Goal: Task Accomplishment & Management: Manage account settings

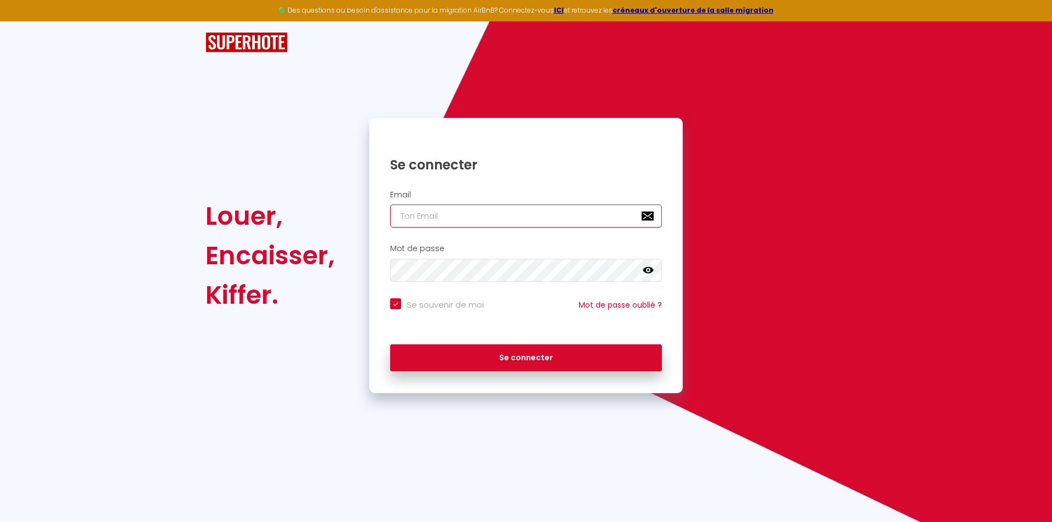
type input "j"
checkbox input "true"
type input "ju"
checkbox input "true"
type input "[DATE]"
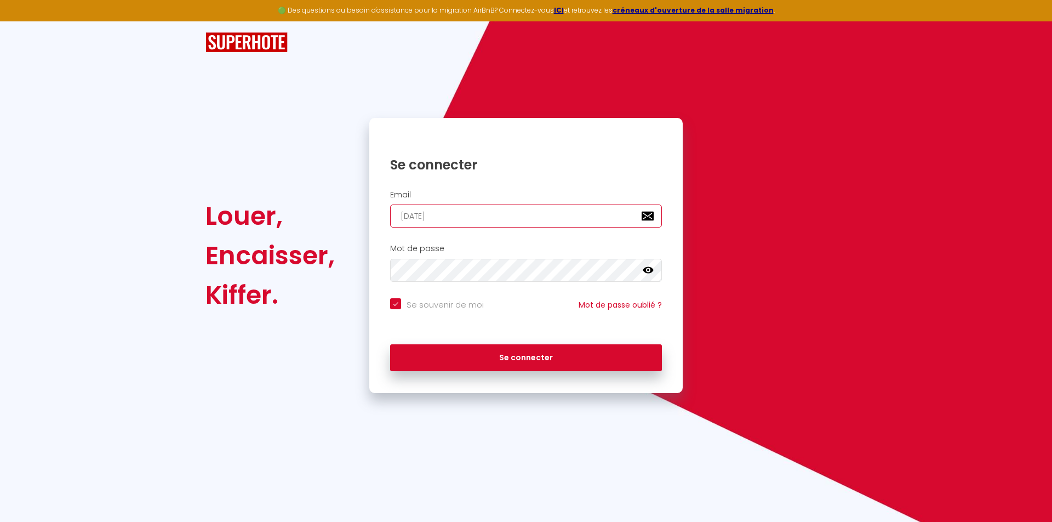
checkbox input "true"
type input "juli"
checkbox input "true"
type input "[PERSON_NAME]"
checkbox input "true"
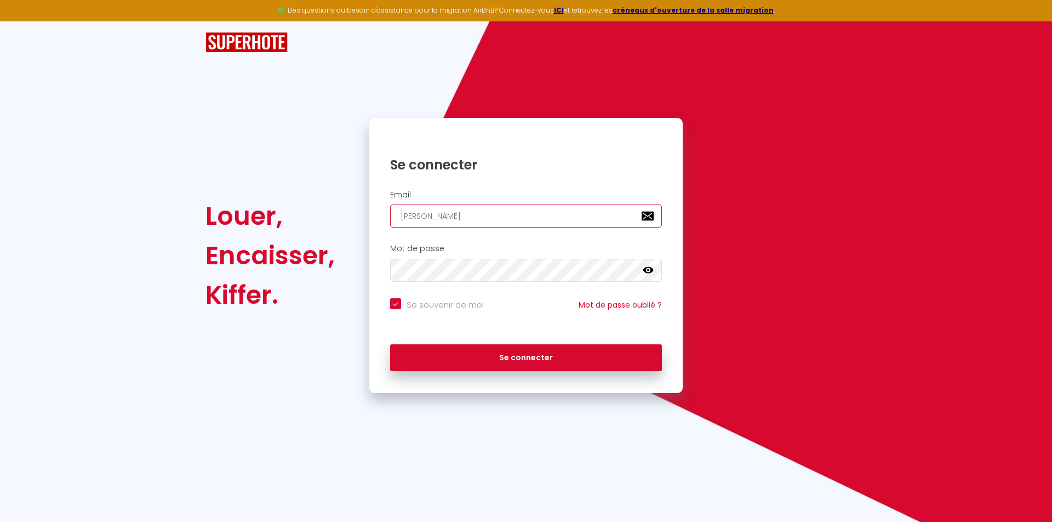
type input "[PERSON_NAME]"
checkbox input "true"
type input "[PERSON_NAME]."
checkbox input "true"
type input "[PERSON_NAME].m"
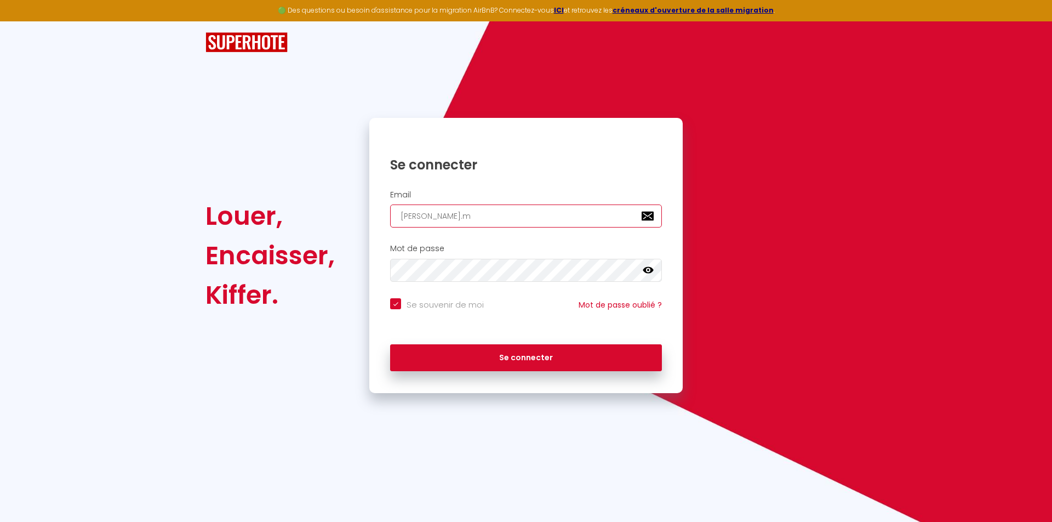
checkbox input "true"
type input "[DOMAIN_NAME]"
checkbox input "true"
type input "[PERSON_NAME].mai"
checkbox input "true"
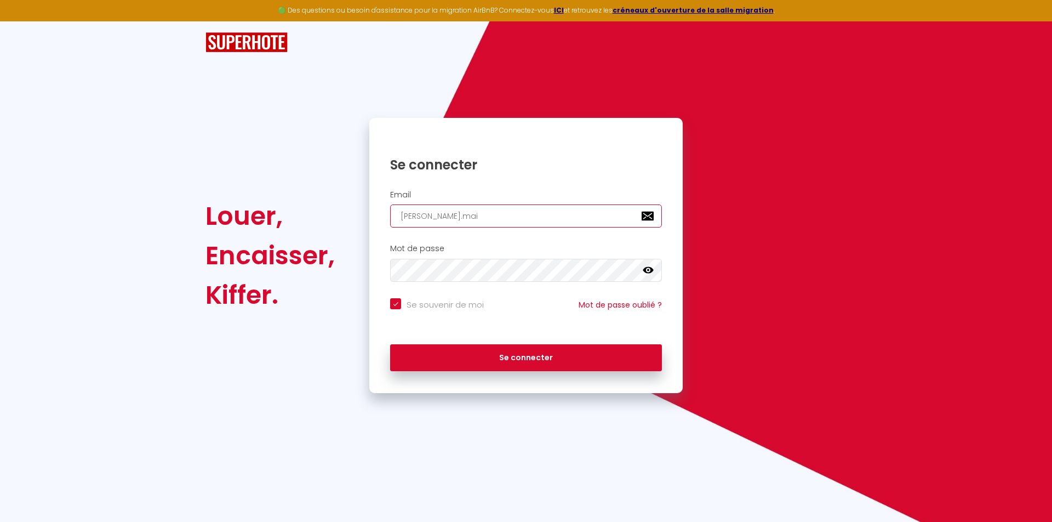
type input "[PERSON_NAME].[PERSON_NAME]"
checkbox input "true"
type input "[PERSON_NAME].maire"
checkbox input "true"
type input "[PERSON_NAME].maire@"
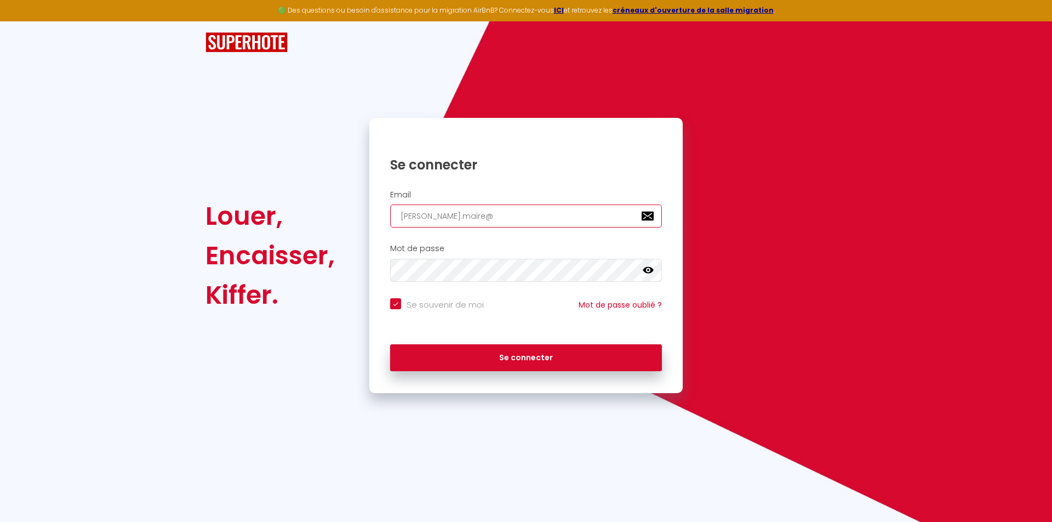
checkbox input "true"
type input "[PERSON_NAME]"
checkbox input "true"
type input "[PERSON_NAME]"
checkbox input "true"
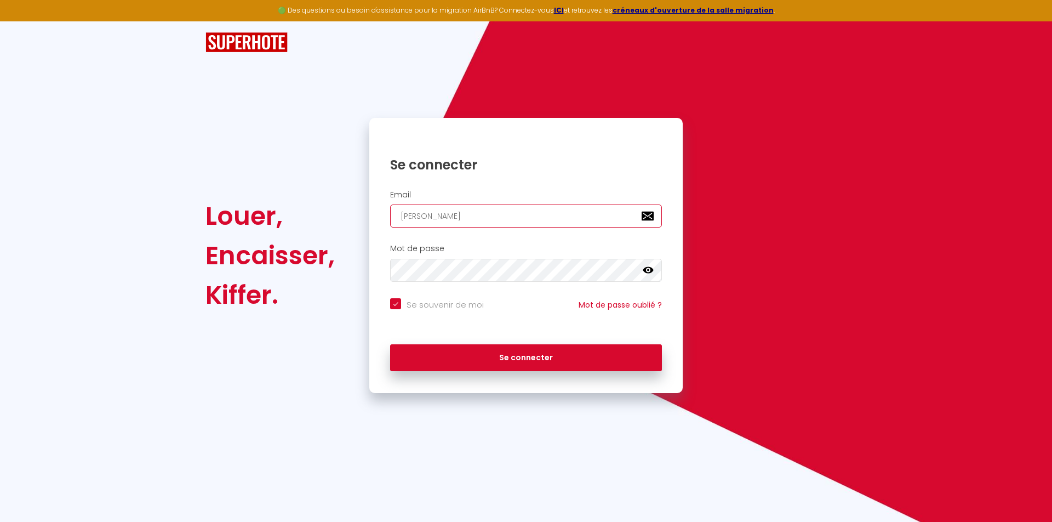
type input "[PERSON_NAME]"
checkbox input "true"
type input "[PERSON_NAME]"
checkbox input "true"
type input "[PERSON_NAME]"
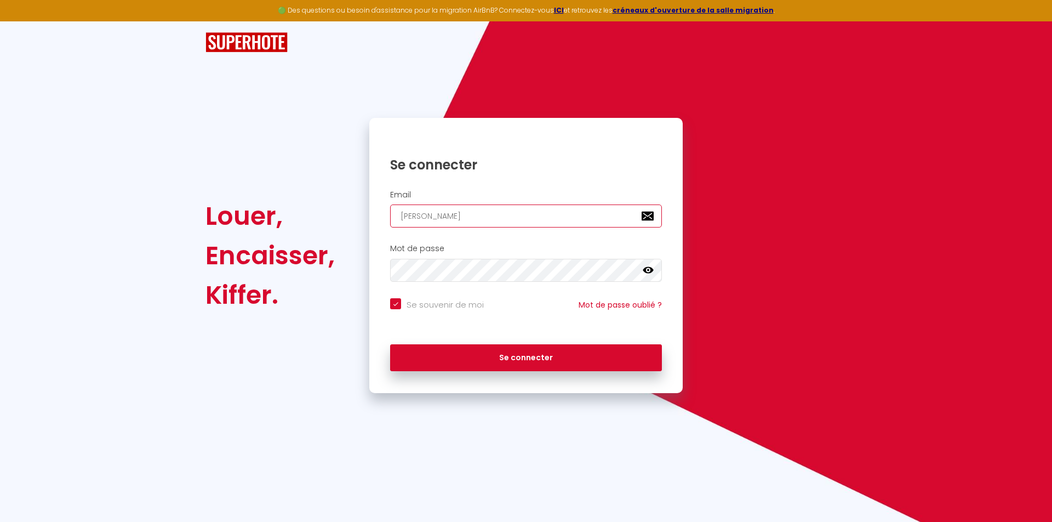
checkbox input "true"
type input "[PERSON_NAME]"
checkbox input "true"
type input "[EMAIL_ADDRESS]"
checkbox input "true"
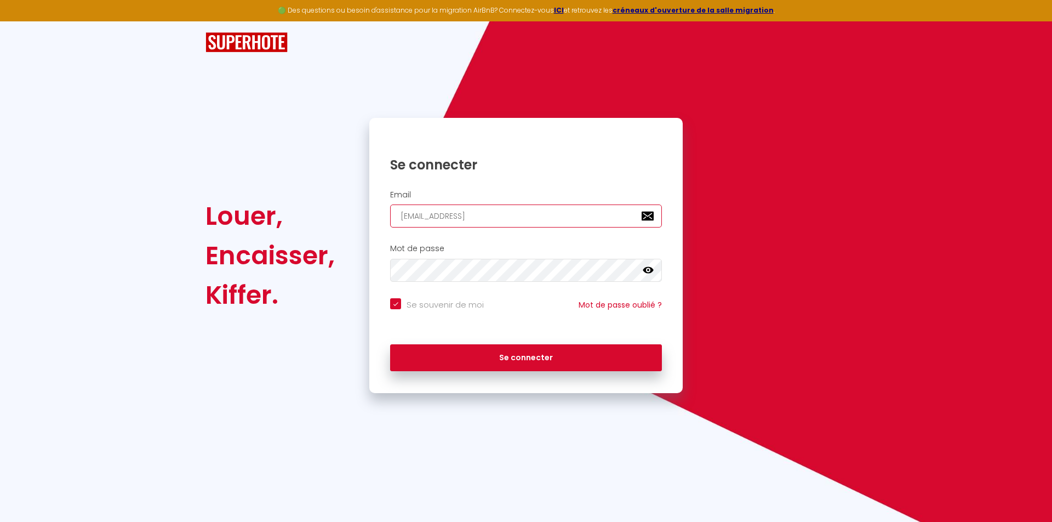
type input "[EMAIL_ADDRESS]."
checkbox input "true"
type input "[PERSON_NAME]"
checkbox input "true"
type input "[PERSON_NAME][EMAIL_ADDRESS][DOMAIN_NAME]"
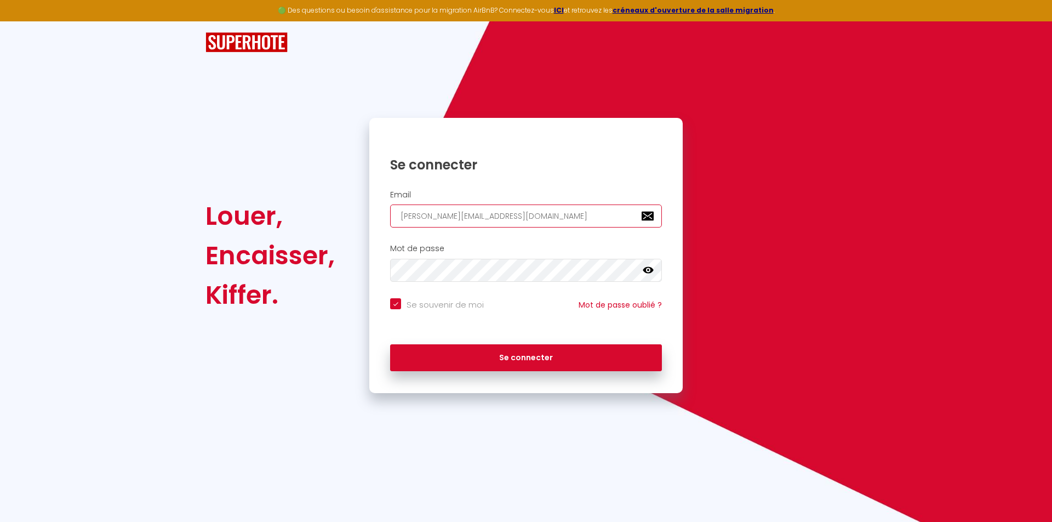
checkbox input "true"
type input "[PERSON_NAME][EMAIL_ADDRESS][DOMAIN_NAME]"
click at [526, 356] on button "Se connecter" at bounding box center [526, 357] width 272 height 27
checkbox input "true"
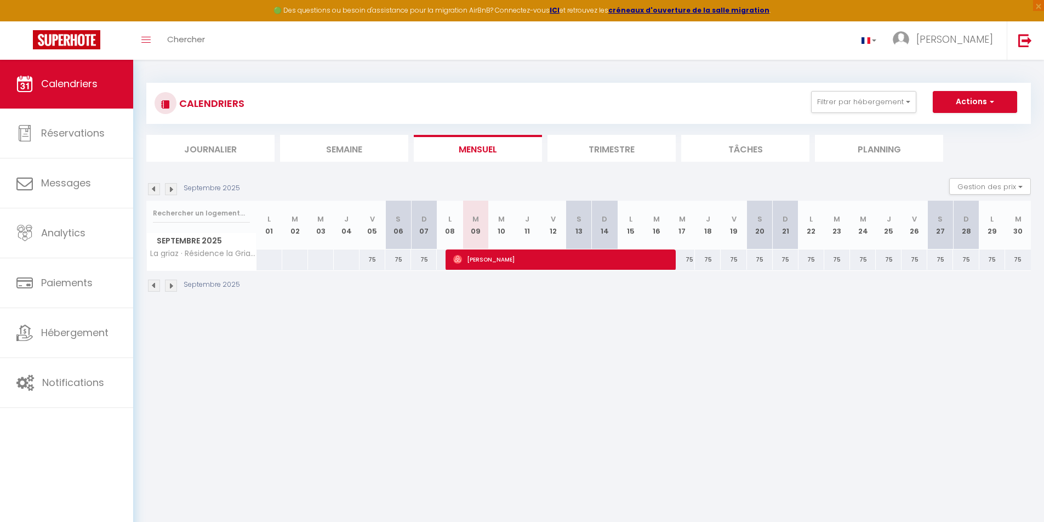
click at [602, 151] on li "Trimestre" at bounding box center [612, 148] width 128 height 27
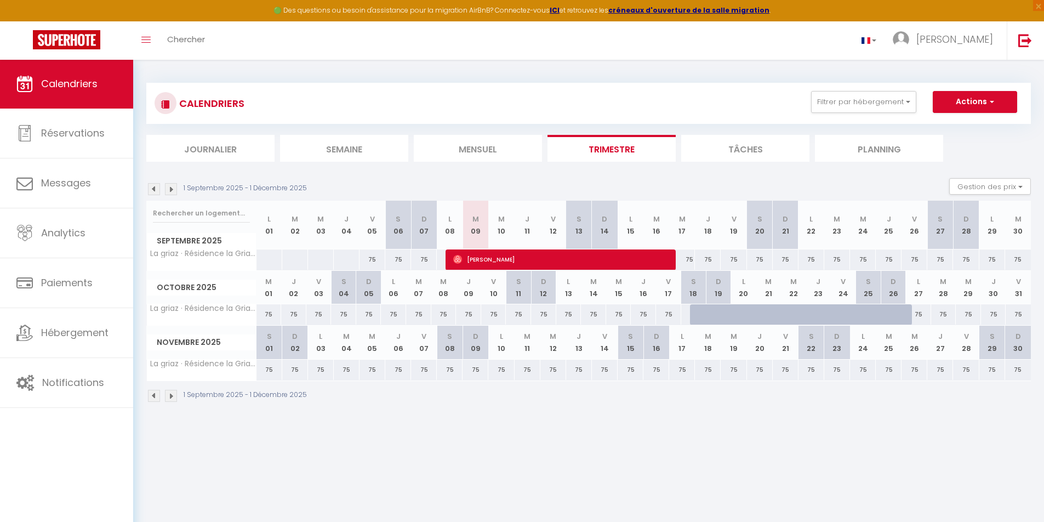
click at [172, 392] on img at bounding box center [171, 396] width 12 height 12
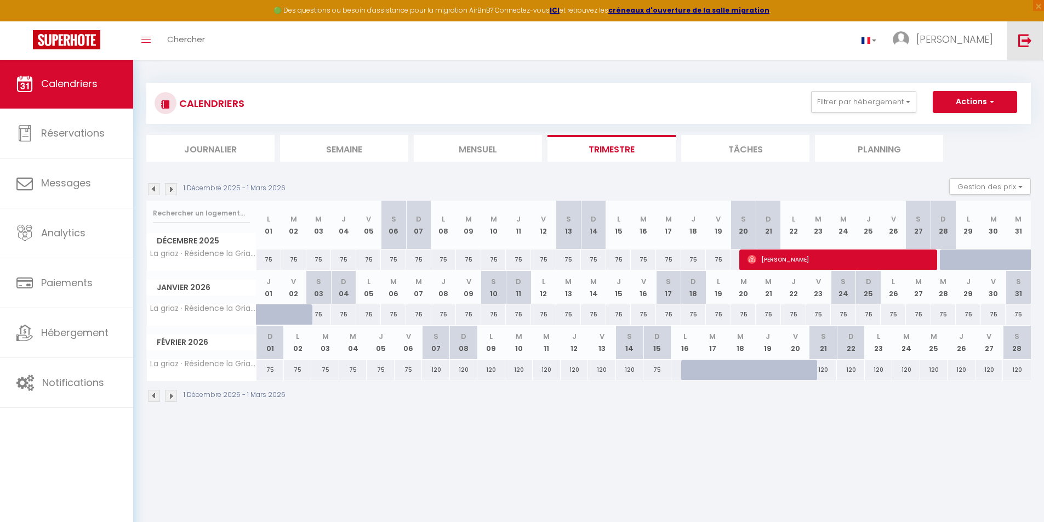
click at [1029, 41] on img at bounding box center [1025, 40] width 14 height 14
